Goal: Task Accomplishment & Management: Manage account settings

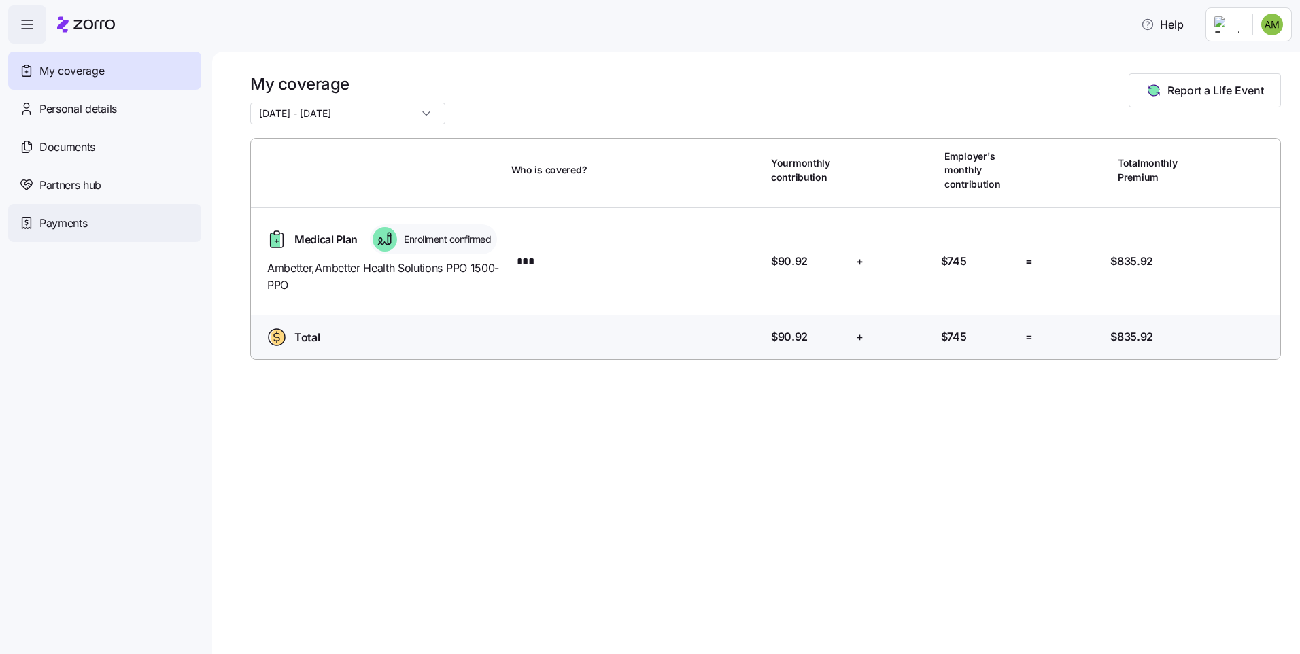
click at [45, 224] on span "Payments" at bounding box center [63, 223] width 48 height 17
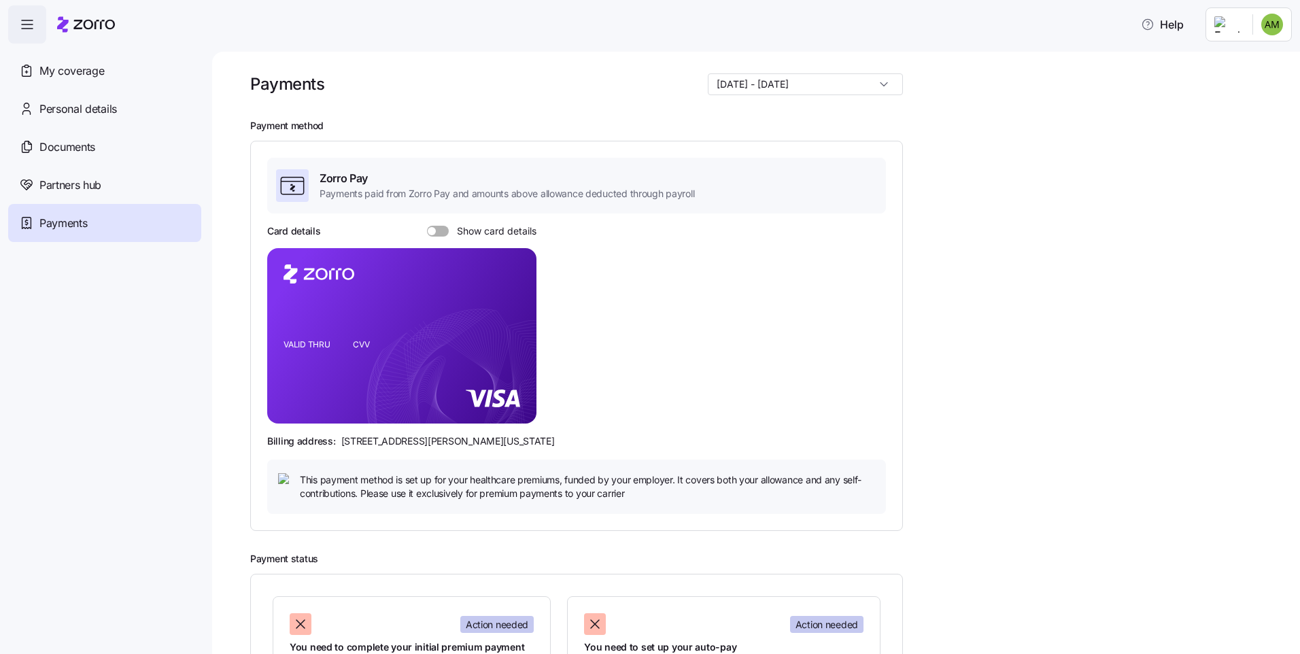
click at [445, 224] on div "Card details Show card details" at bounding box center [401, 231] width 269 height 14
click at [443, 228] on span at bounding box center [443, 231] width 14 height 11
click at [427, 226] on input "Show card details" at bounding box center [427, 226] width 0 height 0
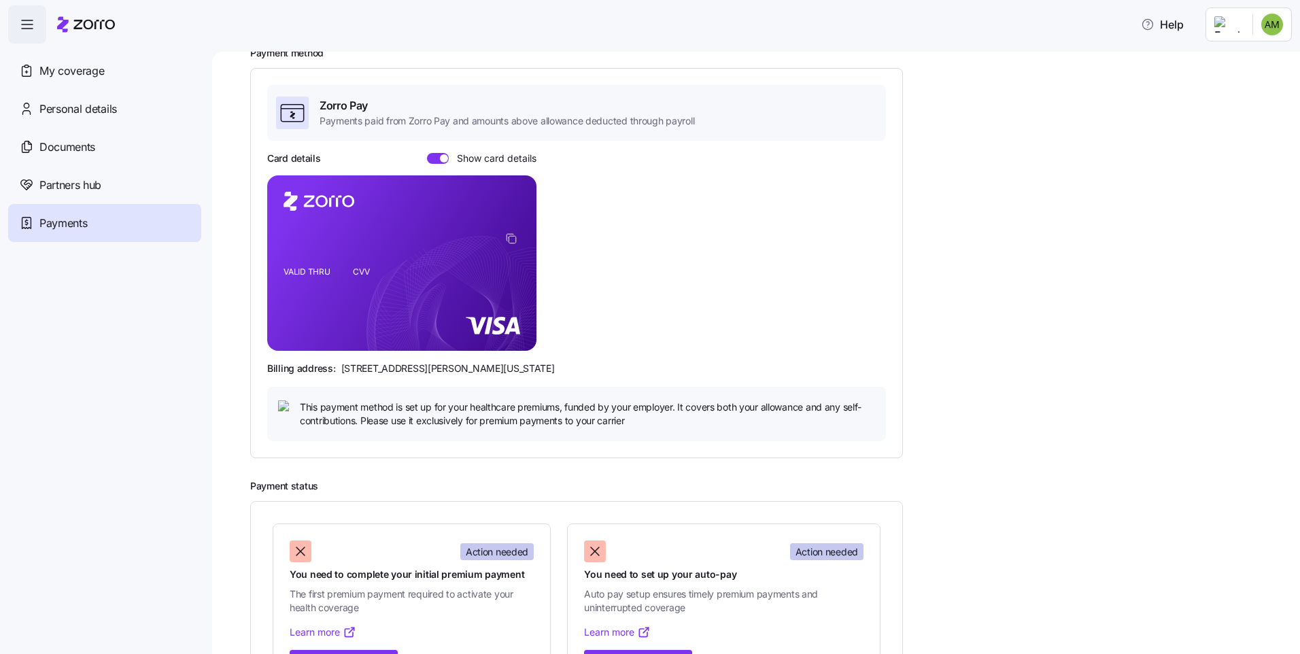
scroll to position [147, 0]
